Goal: Task Accomplishment & Management: Manage account settings

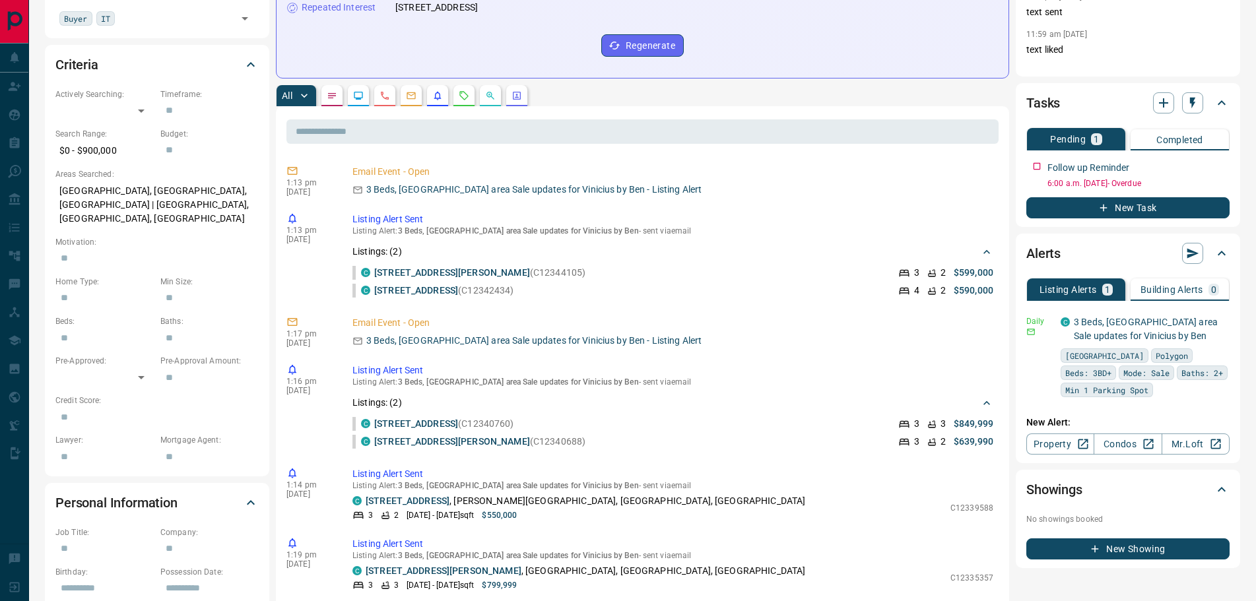
scroll to position [132, 0]
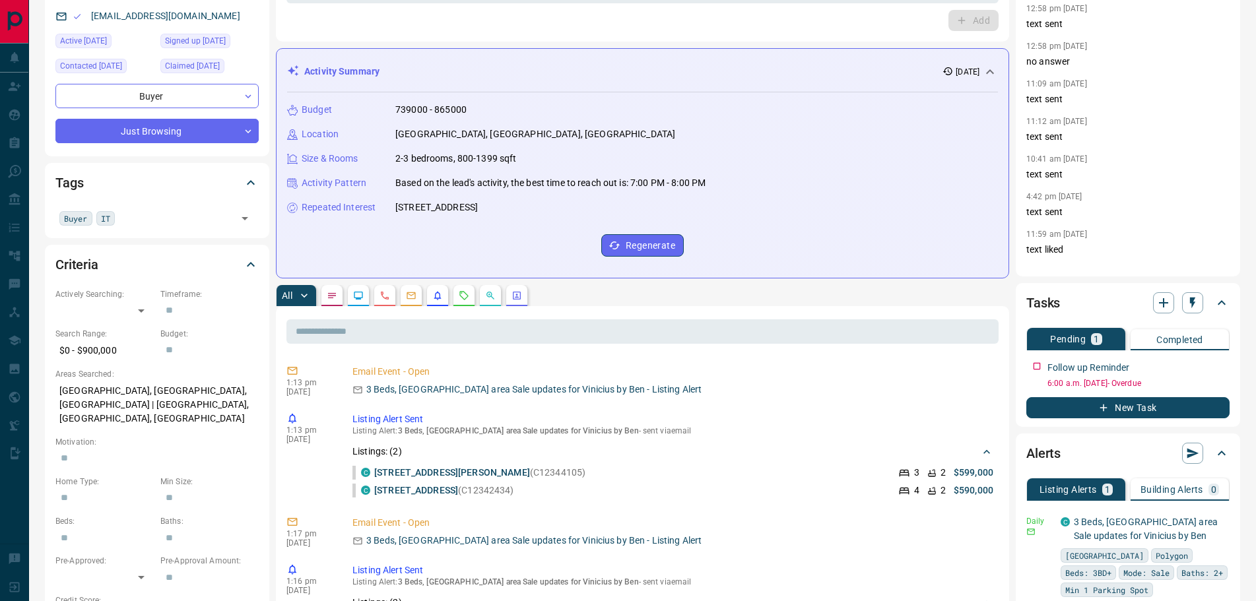
click at [331, 297] on icon "Notes" at bounding box center [332, 295] width 11 height 11
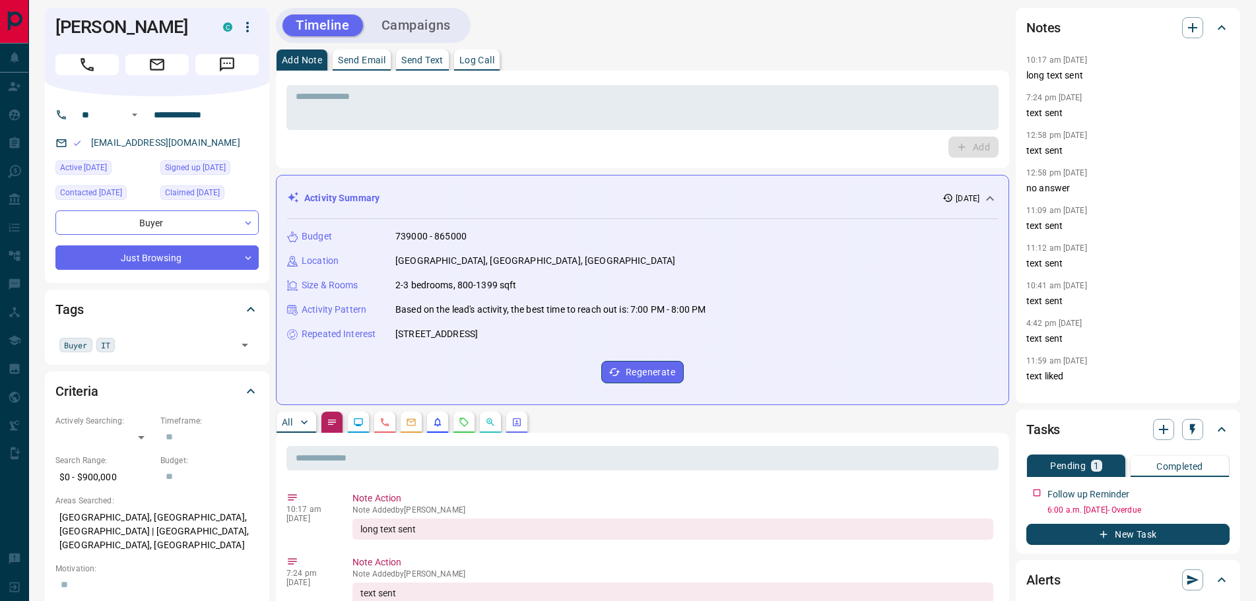
scroll to position [0, 0]
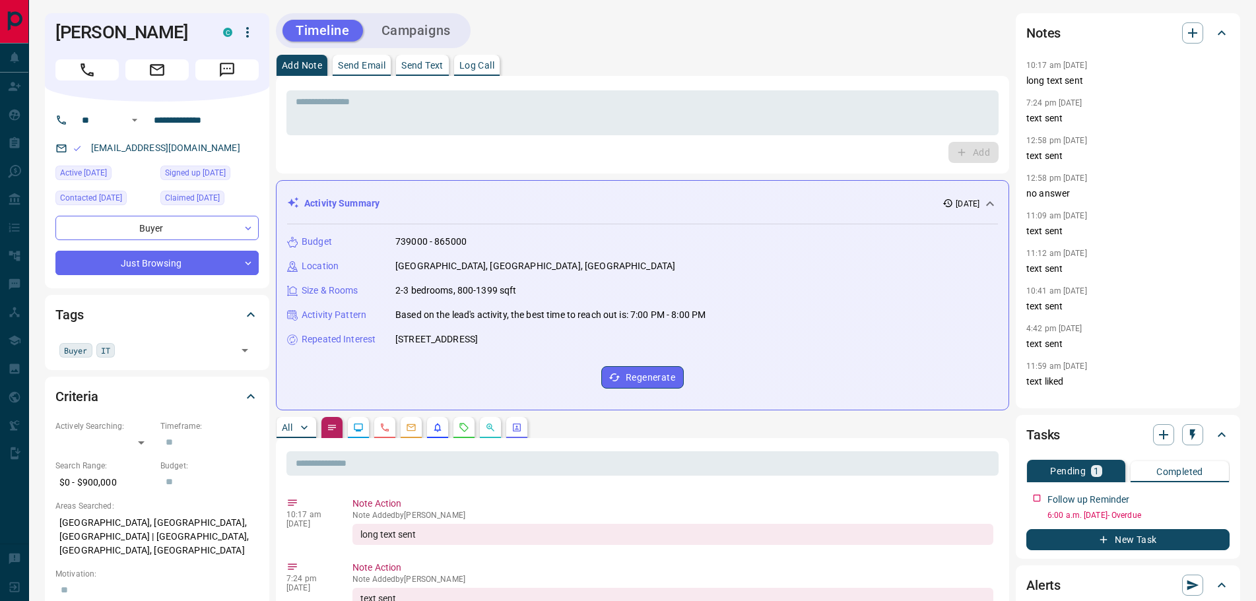
click at [86, 67] on icon "Call" at bounding box center [87, 69] width 17 height 17
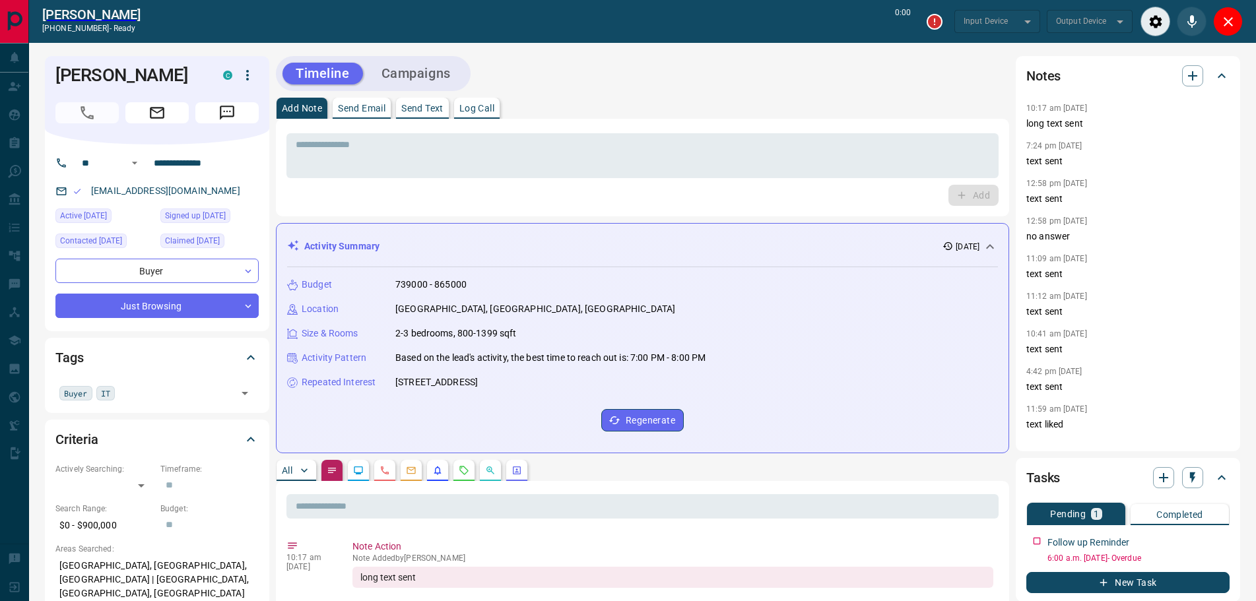
type input "*******"
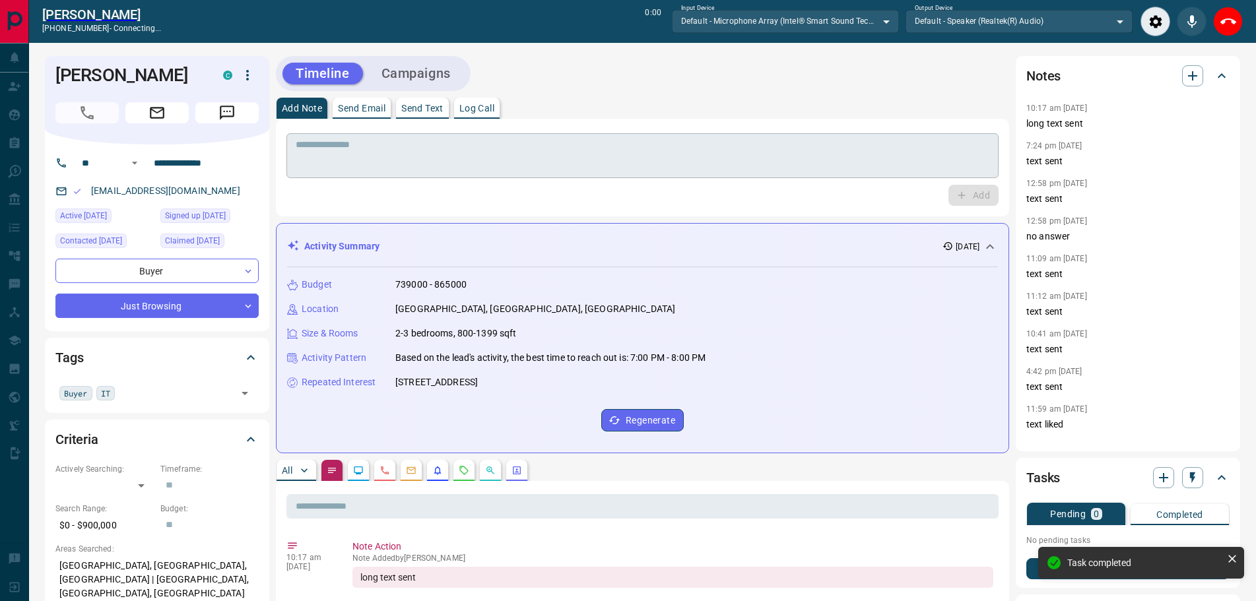
click at [359, 157] on textarea at bounding box center [643, 156] width 694 height 34
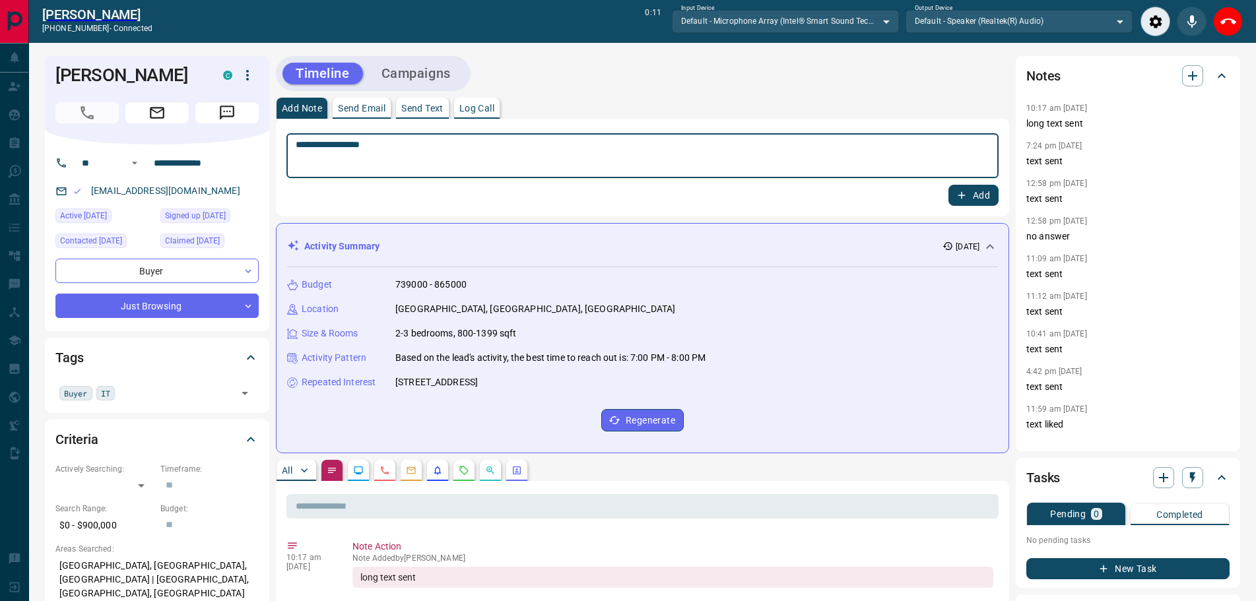
type textarea "**********"
click at [956, 192] on icon "button" at bounding box center [962, 195] width 12 height 12
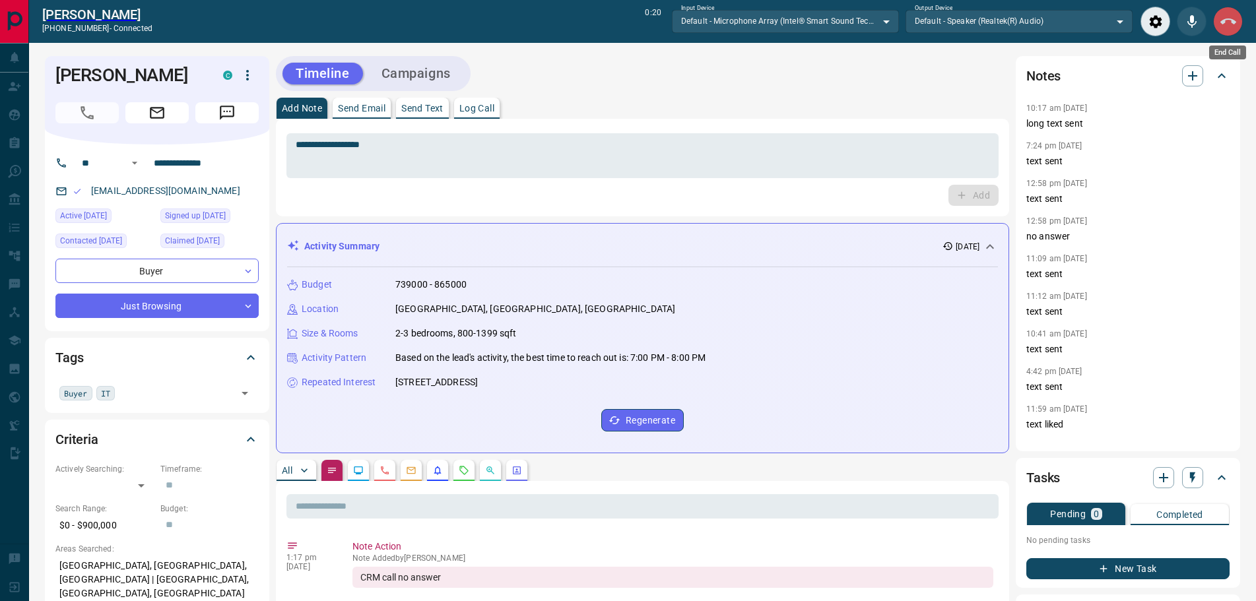
click at [1229, 27] on icon "End Call" at bounding box center [1229, 22] width 16 height 16
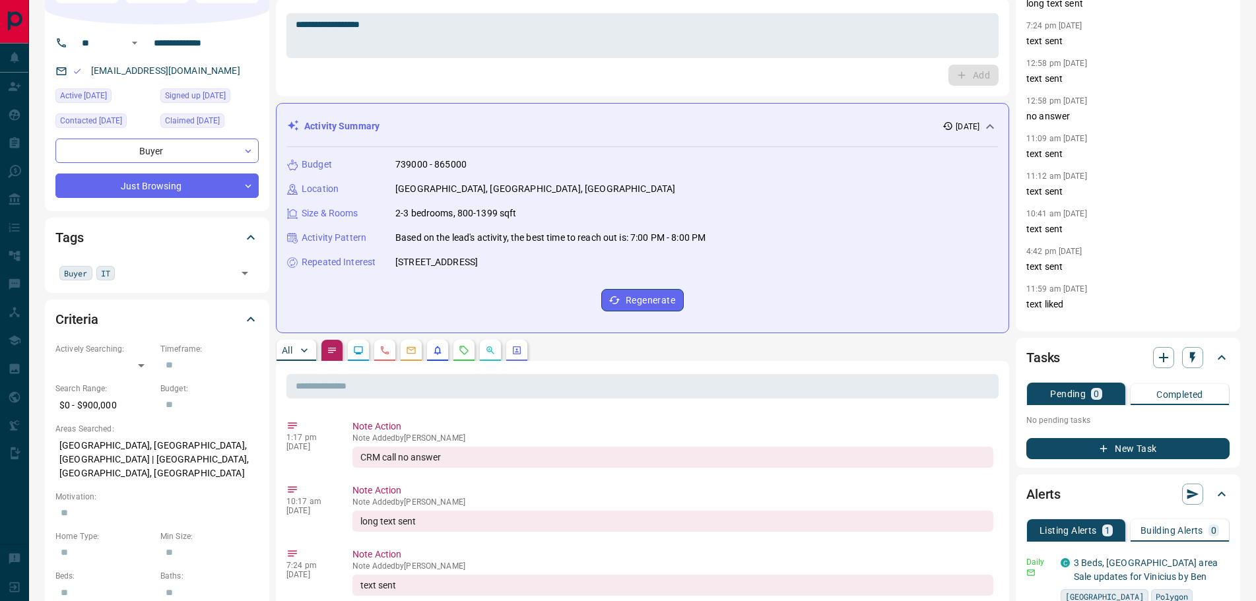
scroll to position [198, 0]
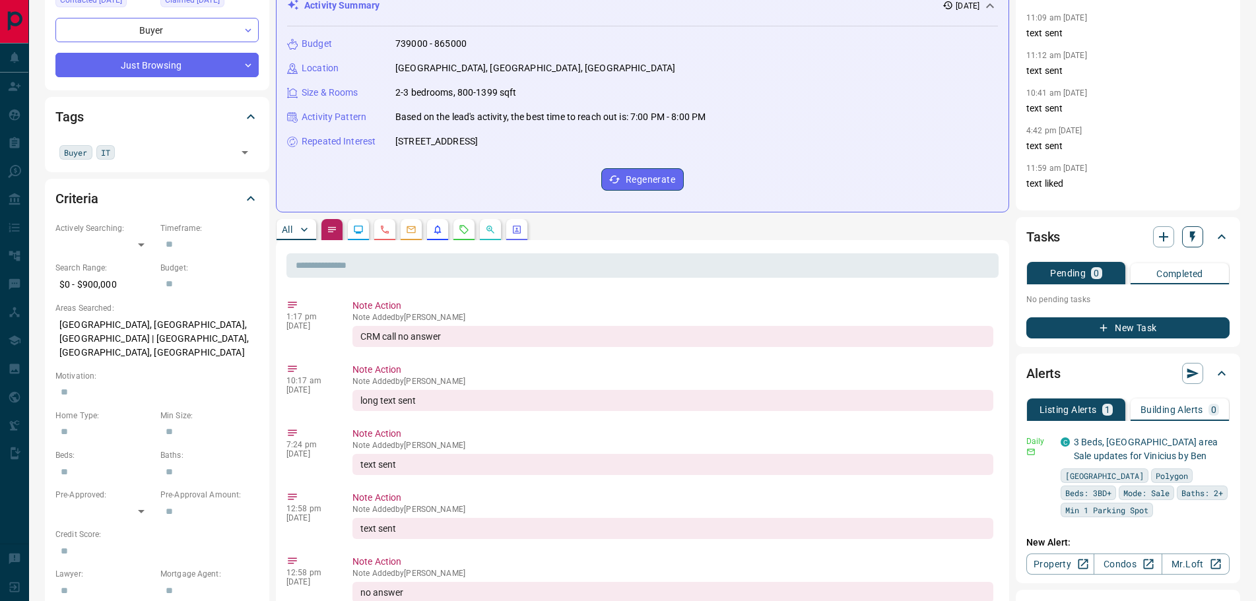
click at [1196, 236] on icon "button" at bounding box center [1192, 236] width 13 height 13
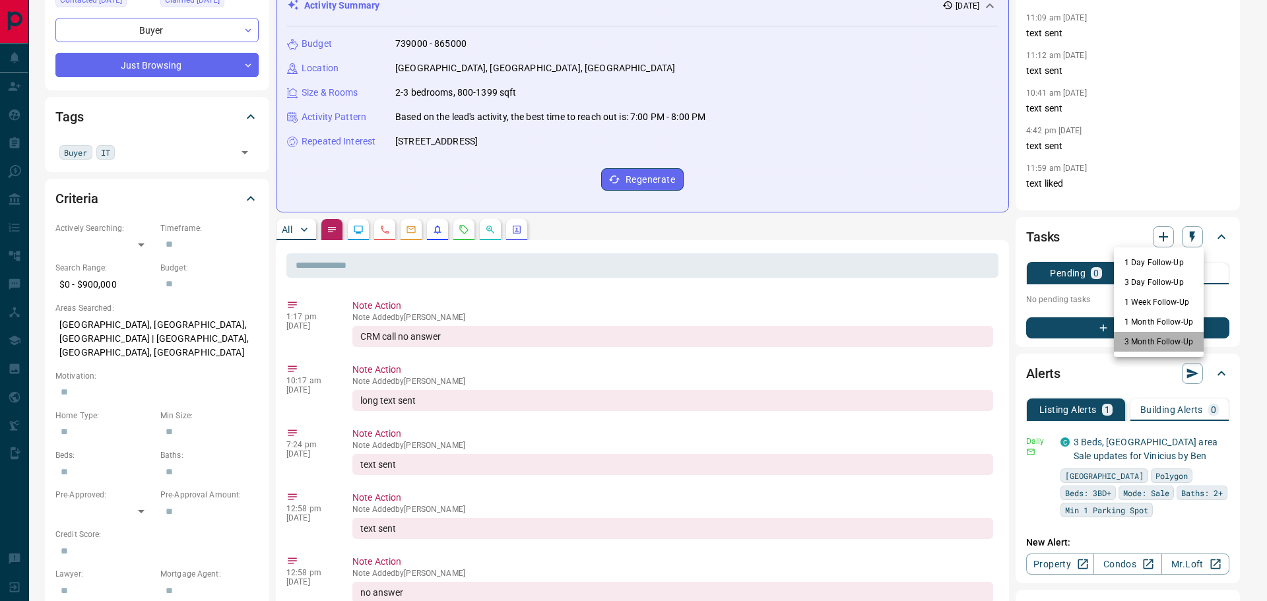
click at [1137, 340] on li "3 Month Follow-Up" at bounding box center [1159, 342] width 90 height 20
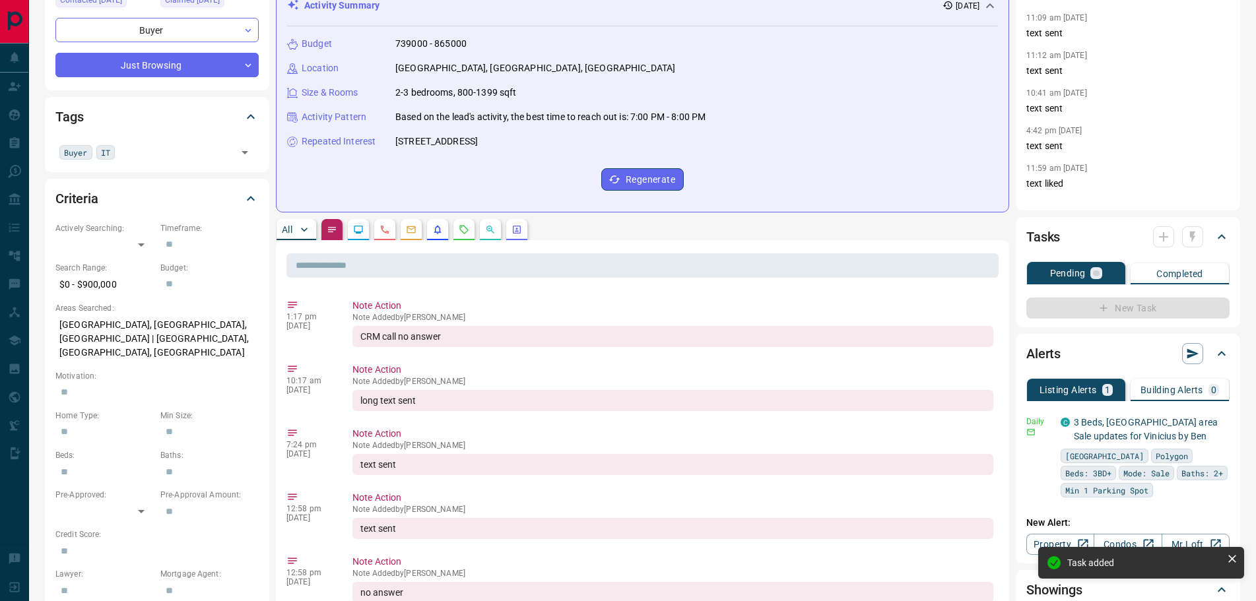
click at [289, 229] on p "All" at bounding box center [287, 229] width 11 height 9
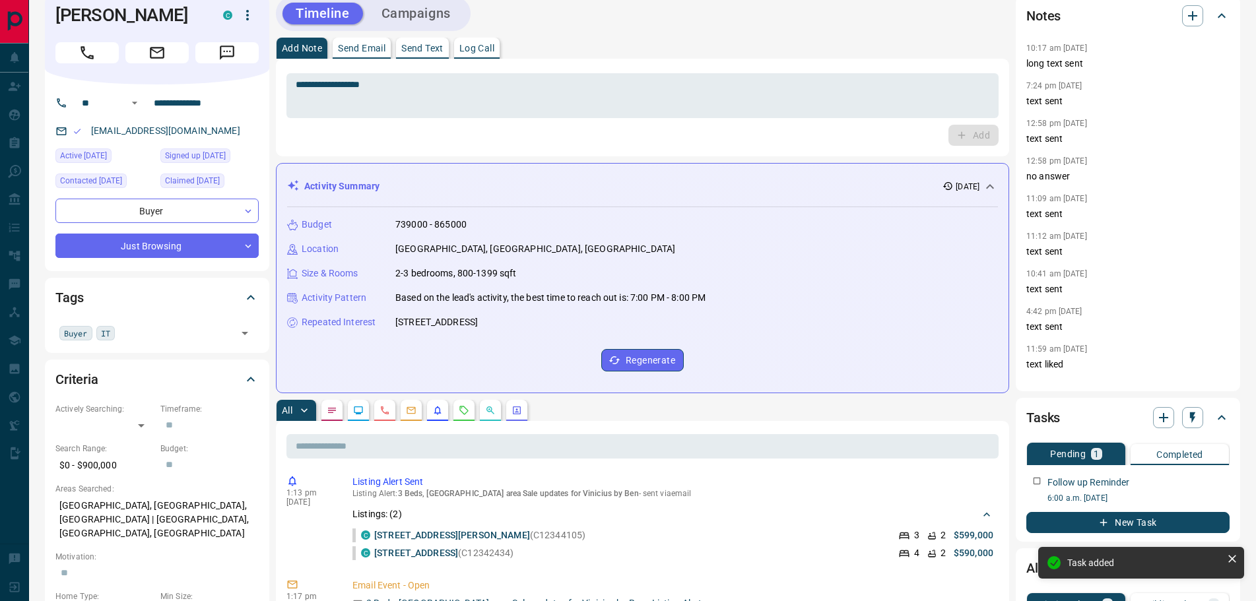
scroll to position [0, 0]
